Goal: Complete application form

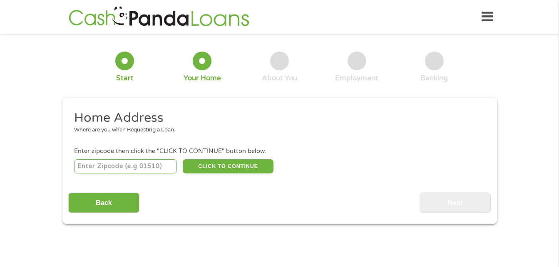
click at [132, 167] on input "number" at bounding box center [125, 166] width 103 height 14
type input "63376"
click at [226, 164] on button "CLICK TO CONTINUE" at bounding box center [228, 166] width 91 height 14
type input "63376"
type input "Saint [PERSON_NAME]"
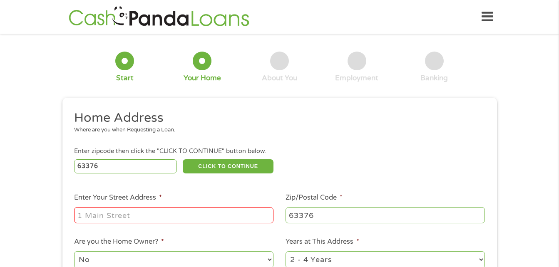
click at [182, 216] on input "Enter Your Street Address *" at bounding box center [173, 215] width 199 height 16
type input "22 Constellation Hill"
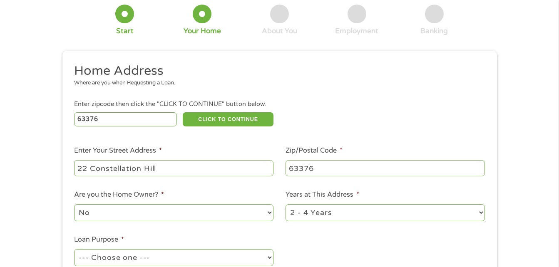
scroll to position [83, 0]
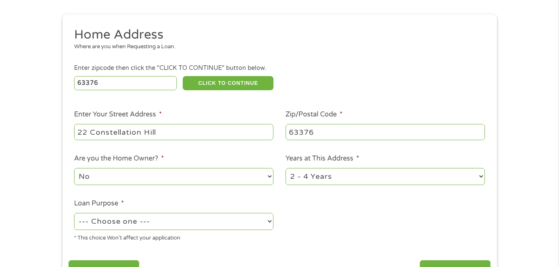
drag, startPoint x: 268, startPoint y: 179, endPoint x: 242, endPoint y: 186, distance: 27.8
click at [268, 179] on select "No Yes" at bounding box center [173, 176] width 199 height 17
select select "yes"
click at [74, 168] on select "No Yes" at bounding box center [173, 176] width 199 height 17
click at [270, 219] on select "--- Choose one --- Pay Bills Debt Consolidation Home Improvement Major Purchase…" at bounding box center [173, 221] width 199 height 17
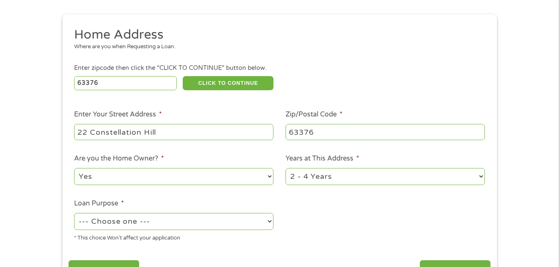
select select "medicalexpenses"
click at [74, 213] on select "--- Choose one --- Pay Bills Debt Consolidation Home Improvement Major Purchase…" at bounding box center [173, 221] width 199 height 17
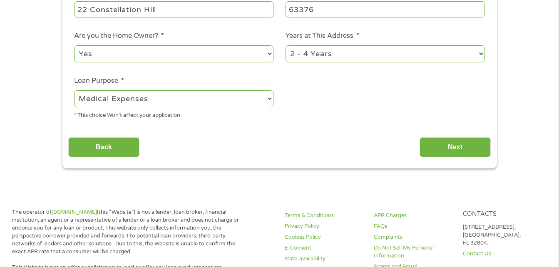
scroll to position [208, 0]
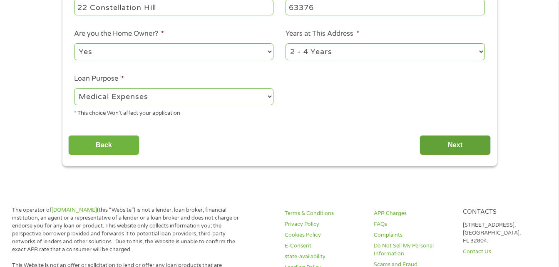
click at [448, 143] on input "Next" at bounding box center [455, 145] width 71 height 20
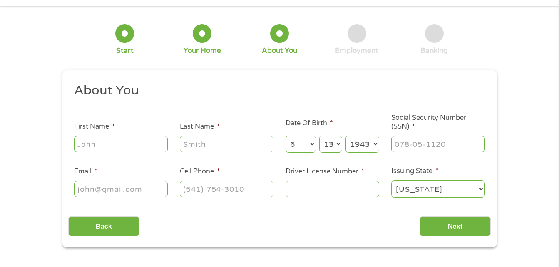
scroll to position [42, 0]
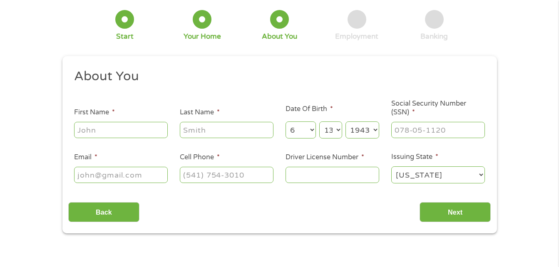
click at [137, 131] on input "First Name *" at bounding box center [121, 130] width 94 height 16
type input "[PERSON_NAME]"
type input "[EMAIL_ADDRESS][DOMAIN_NAME]"
type input "[PHONE_NUMBER]"
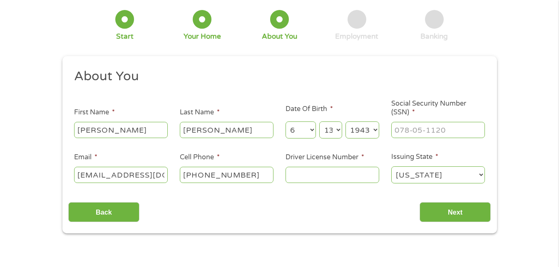
click at [331, 132] on select "Day 1 2 3 4 5 6 7 8 9 10 11 12 13 14 15 16 17 18 19 20 21 22 23 24 25 26 27 28 …" at bounding box center [330, 130] width 22 height 17
click at [319, 122] on select "Day 1 2 3 4 5 6 7 8 9 10 11 12 13 14 15 16 17 18 19 20 21 22 23 24 25 26 27 28 …" at bounding box center [330, 130] width 22 height 17
click at [439, 128] on input "___-__-____" at bounding box center [438, 130] width 94 height 16
drag, startPoint x: 453, startPoint y: 134, endPoint x: 457, endPoint y: 128, distance: 6.6
click at [453, 133] on input "___-__-__45" at bounding box center [438, 130] width 94 height 16
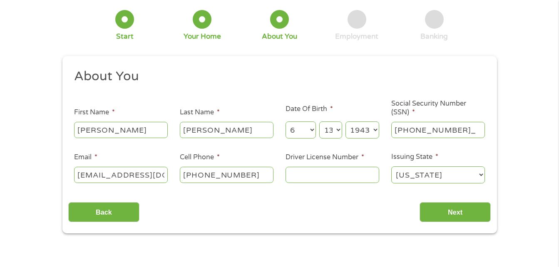
type input "450-66-8465"
click at [313, 178] on input "Driver License Number *" at bounding box center [333, 175] width 94 height 16
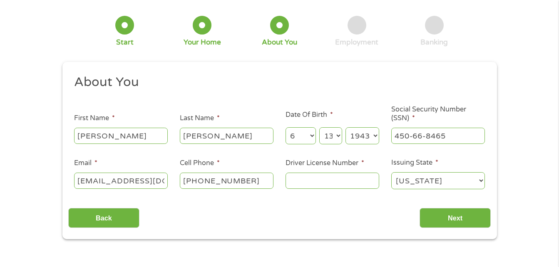
scroll to position [83, 0]
